Goal: Information Seeking & Learning: Find specific fact

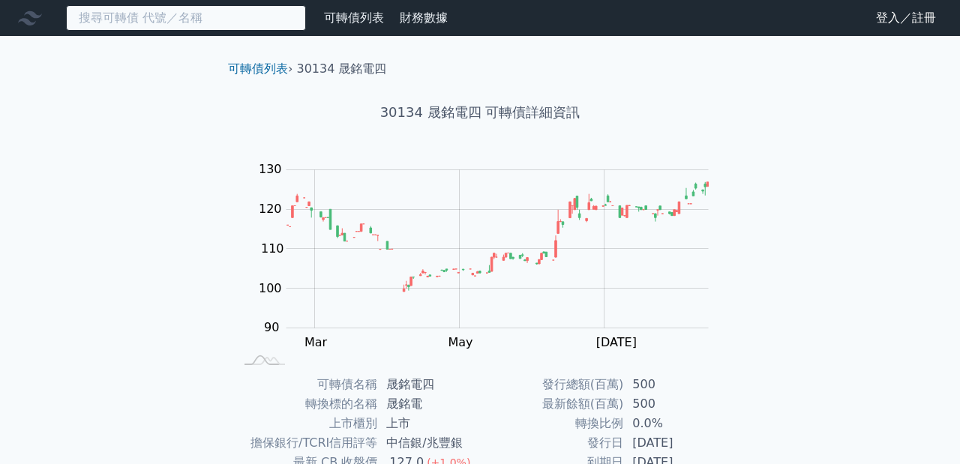
click at [268, 16] on input at bounding box center [186, 18] width 240 height 26
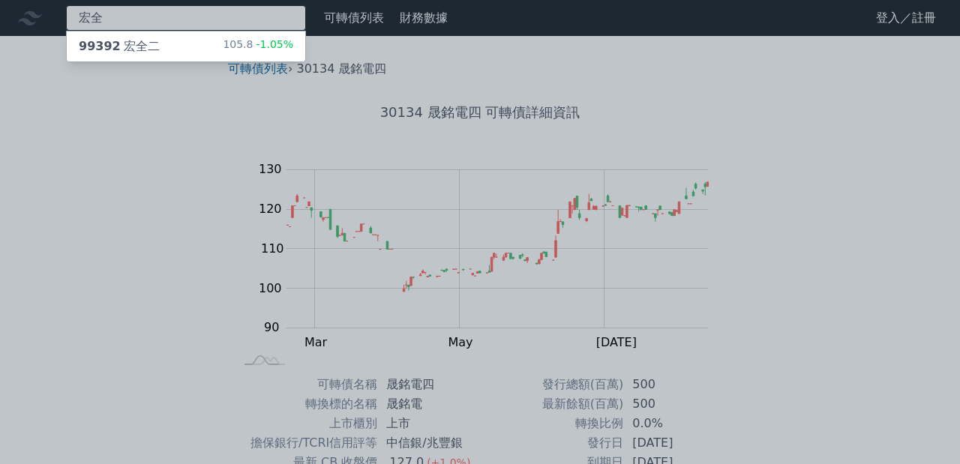
type input "宏全"
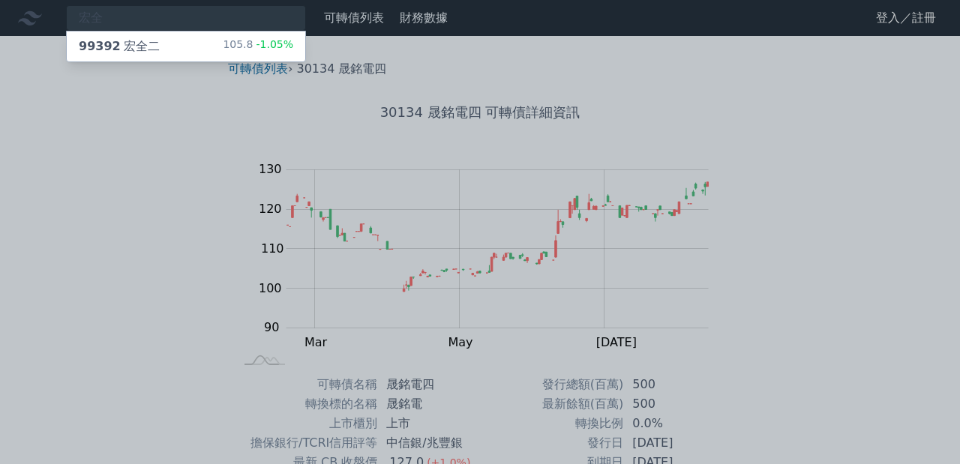
click at [124, 47] on div "99392 宏全二" at bounding box center [119, 47] width 81 height 18
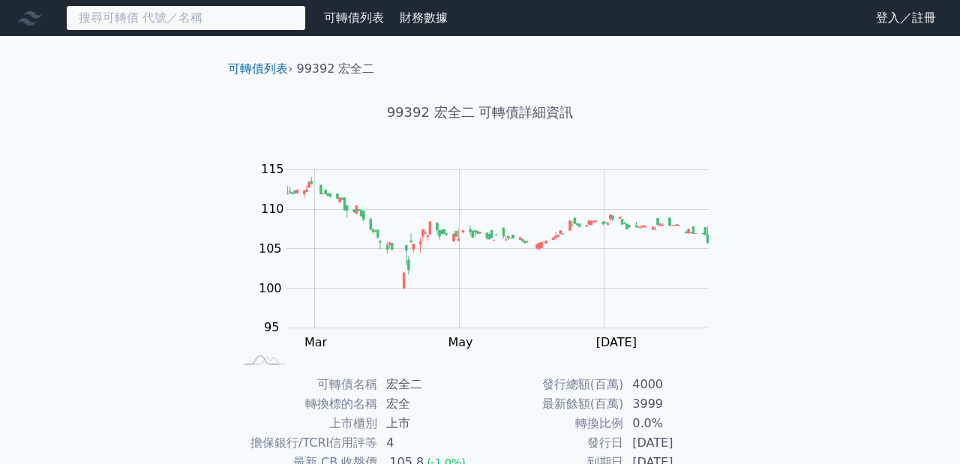
click at [218, 16] on input at bounding box center [186, 18] width 240 height 26
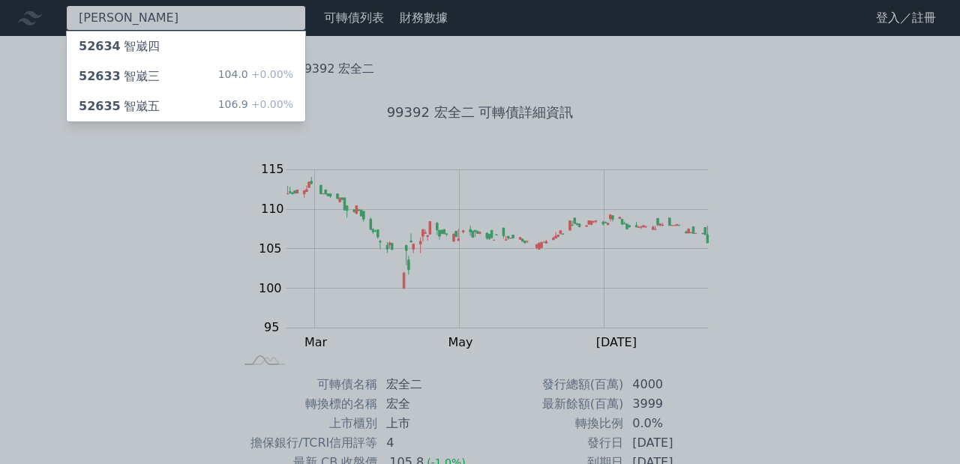
type input "[PERSON_NAME]"
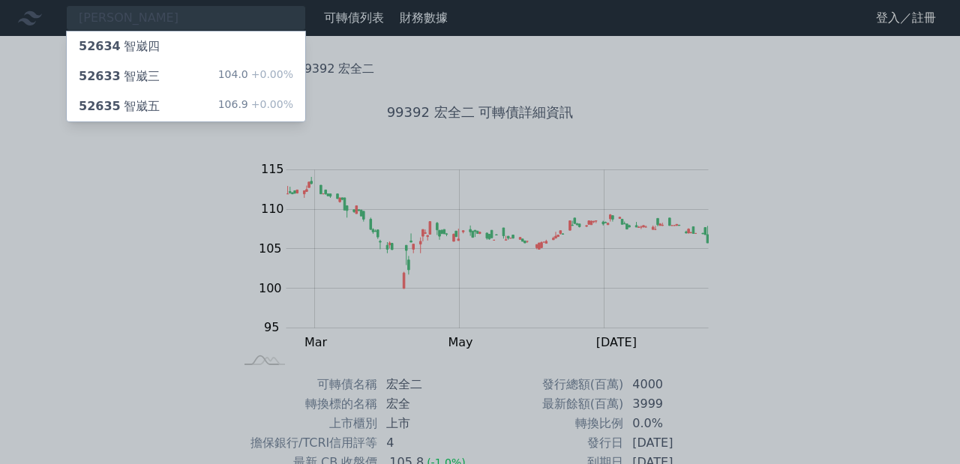
click at [143, 101] on div "52635 智崴五" at bounding box center [119, 107] width 81 height 18
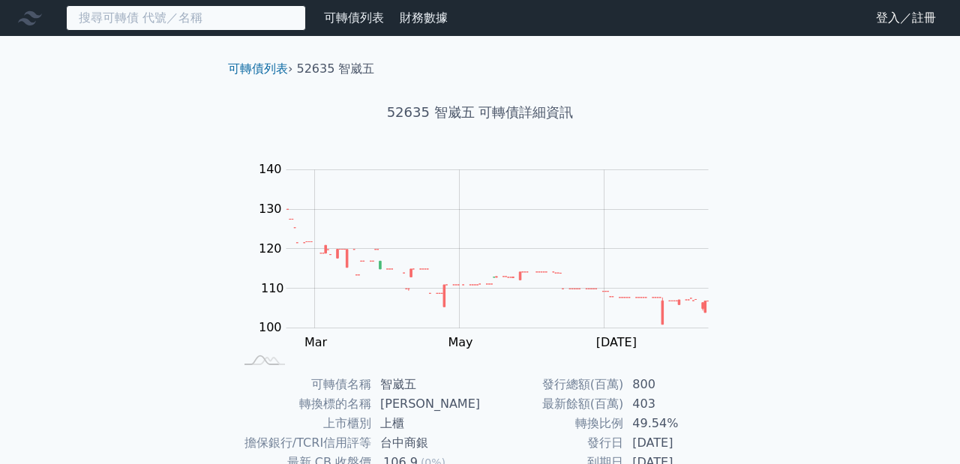
click at [162, 23] on input at bounding box center [186, 18] width 240 height 26
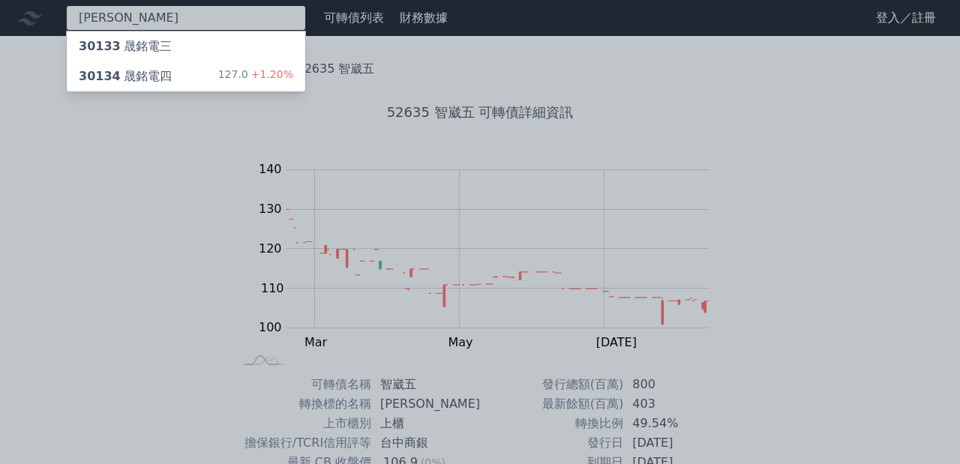
type input "[PERSON_NAME]"
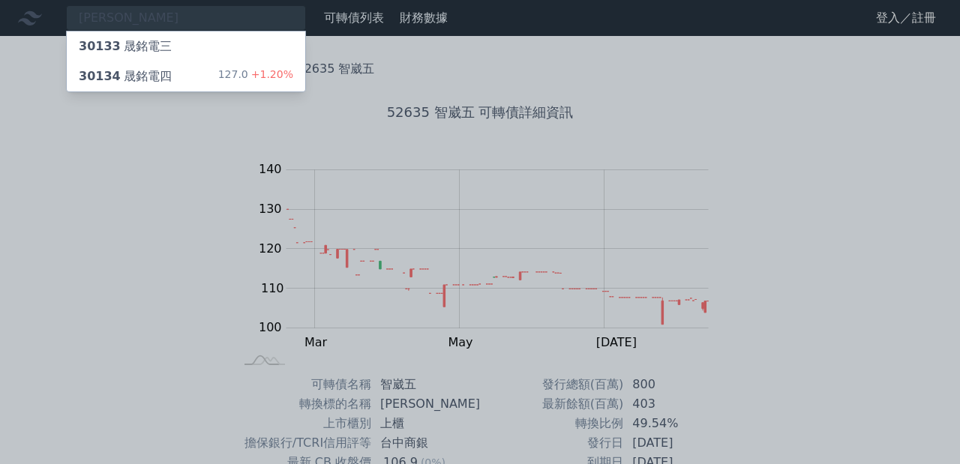
click at [152, 71] on div "30134 晟銘電四" at bounding box center [125, 77] width 93 height 18
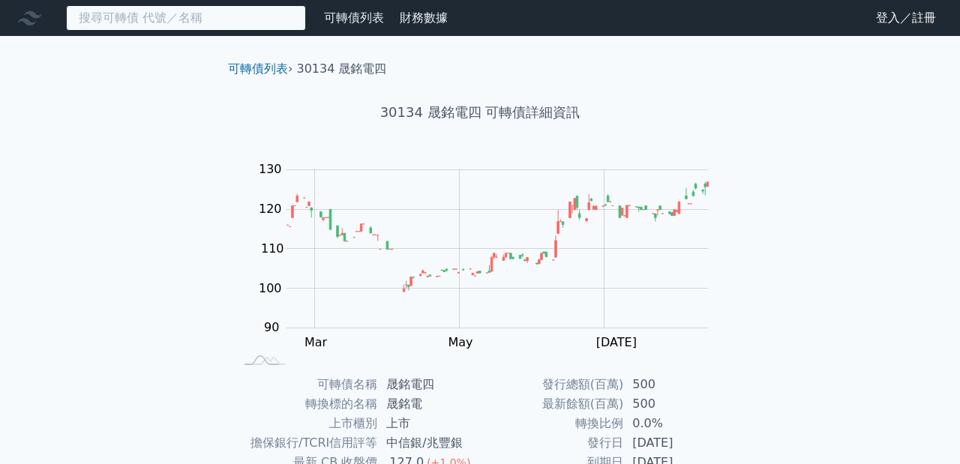
click at [183, 10] on input at bounding box center [186, 18] width 240 height 26
click at [259, 6] on input at bounding box center [186, 18] width 240 height 26
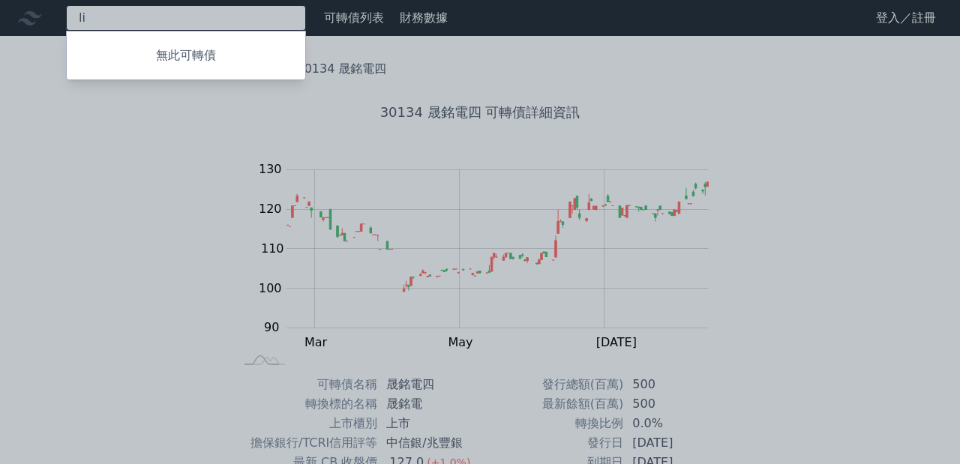
type input "l"
